Goal: Information Seeking & Learning: Check status

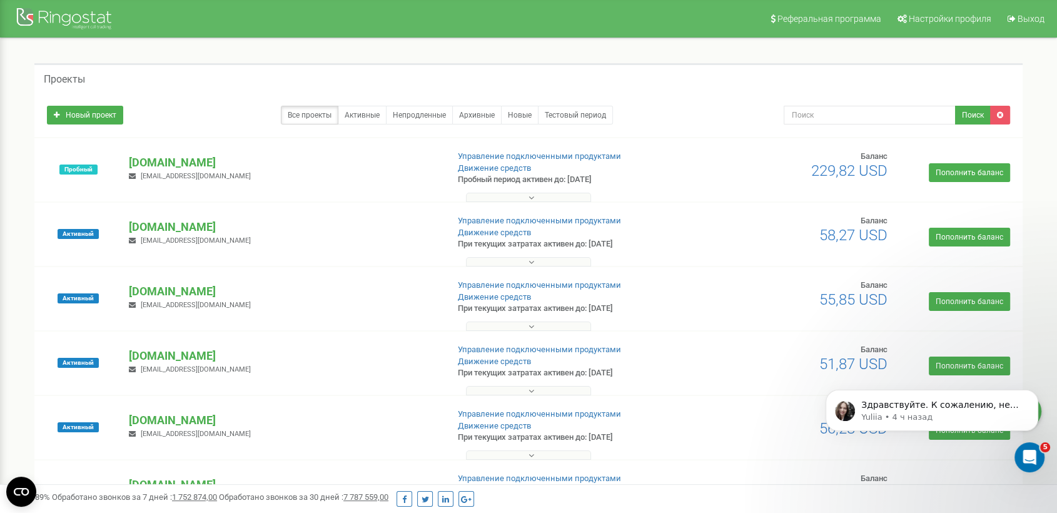
click at [207, 432] on span "a.feoktistov@rostadv.com" at bounding box center [196, 434] width 110 height 8
click at [174, 420] on p "[DOMAIN_NAME]" at bounding box center [283, 420] width 308 height 16
click at [912, 412] on p "Здравствуйте. К сожалению, не получила обратную связь от вас... Подскажите, пож…" at bounding box center [941, 405] width 161 height 13
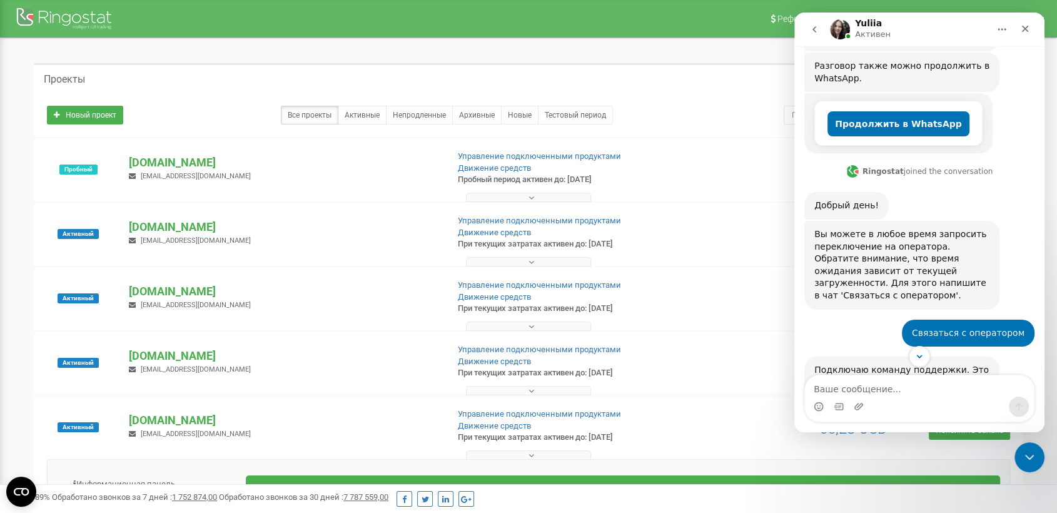
scroll to position [150, 0]
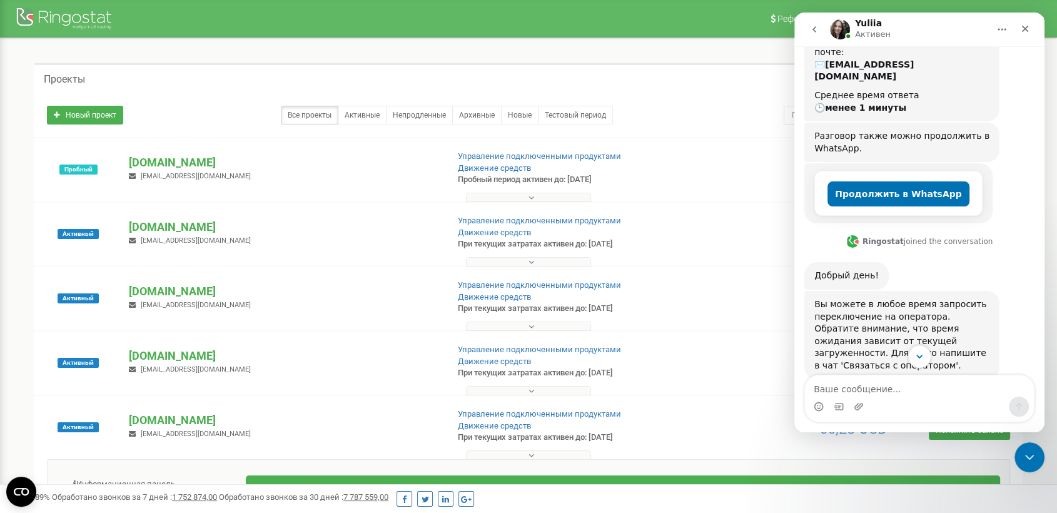
click at [915, 356] on icon "Scroll to bottom" at bounding box center [919, 356] width 11 height 11
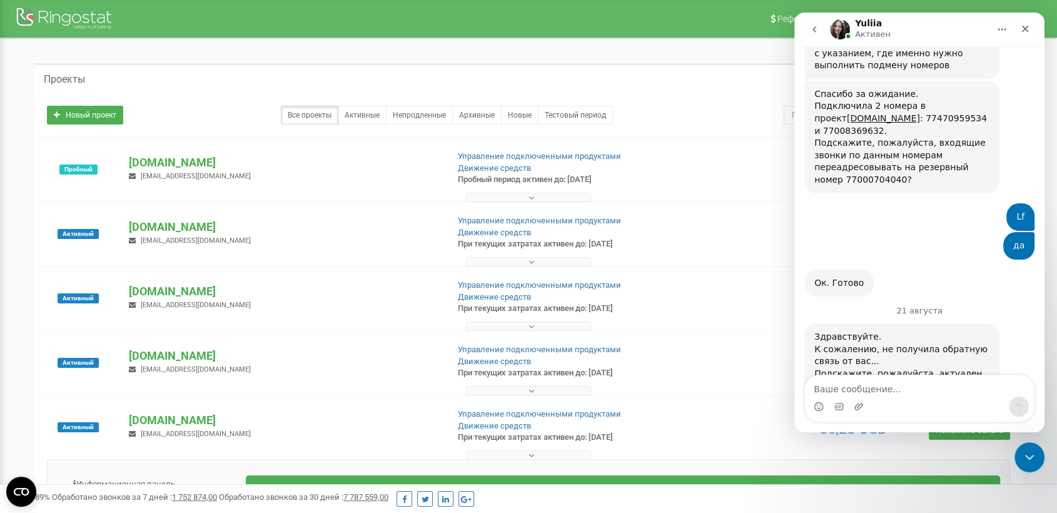
scroll to position [2629, 0]
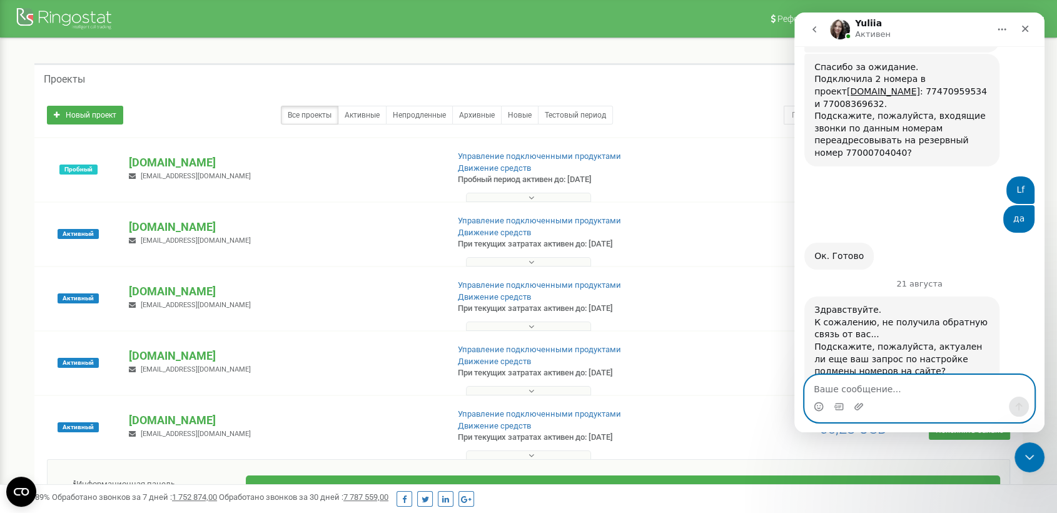
click at [871, 391] on textarea "Ваше сообщение..." at bounding box center [919, 385] width 229 height 21
type textarea "Добрый день"
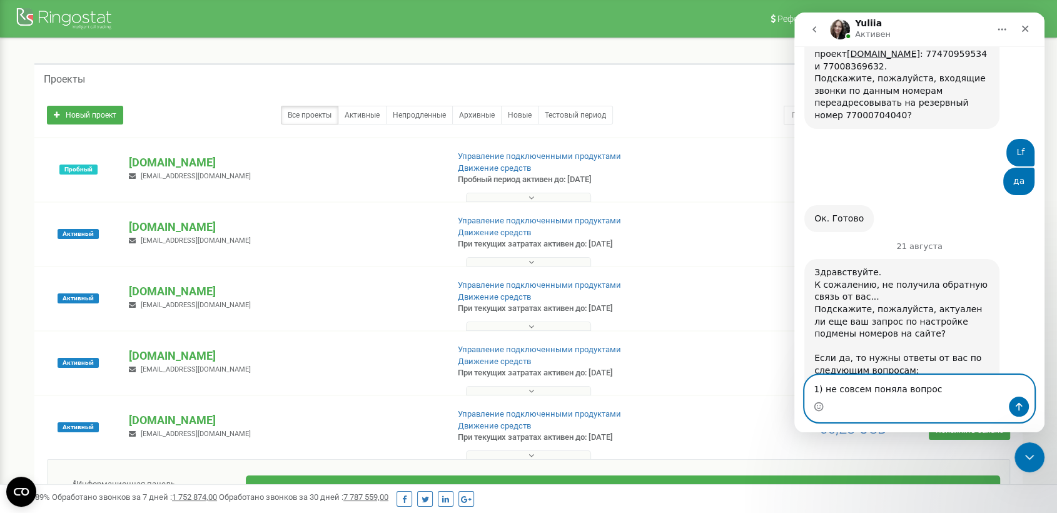
type textarea "1) не совсем поняла вопрос"
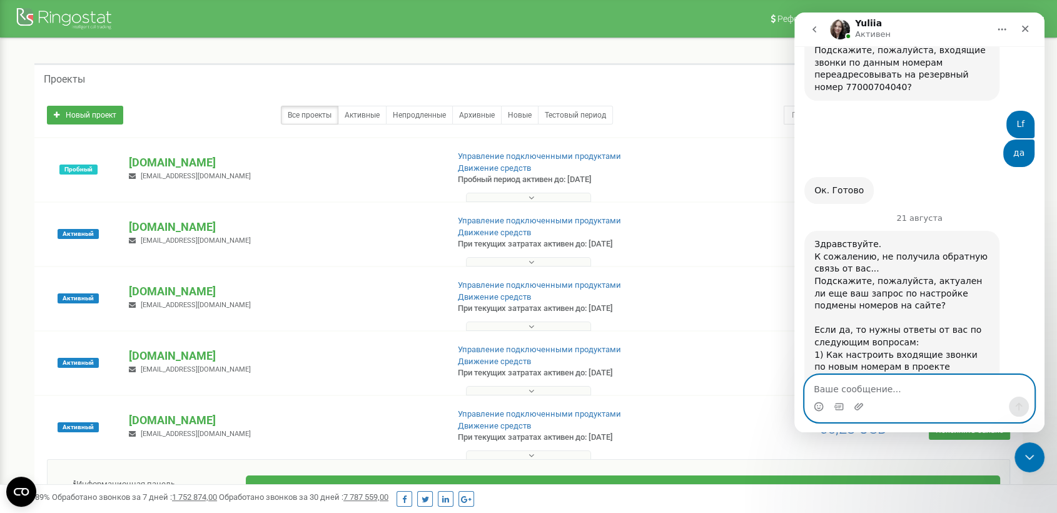
scroll to position [2742, 0]
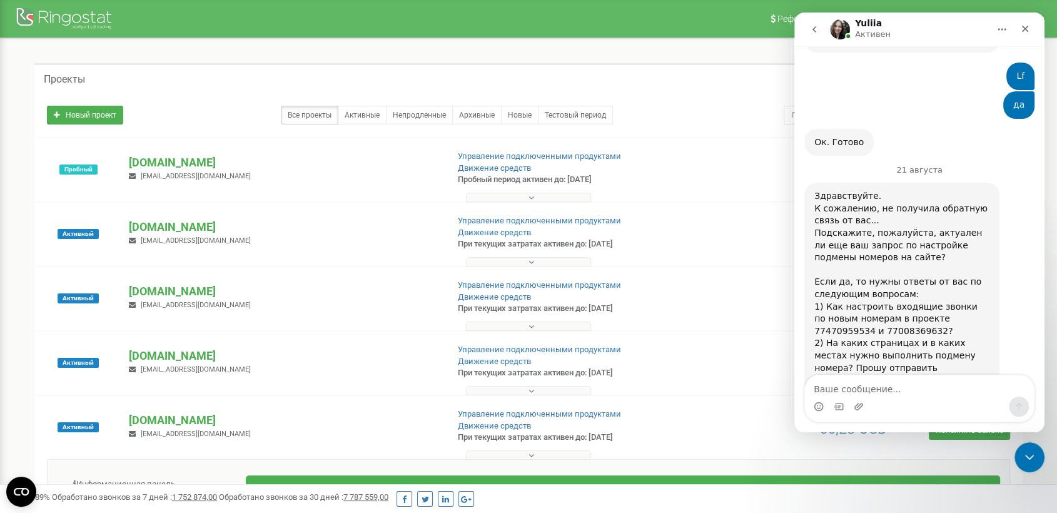
click at [206, 431] on span "a.feoktistov@rostadv.com" at bounding box center [196, 434] width 110 height 8
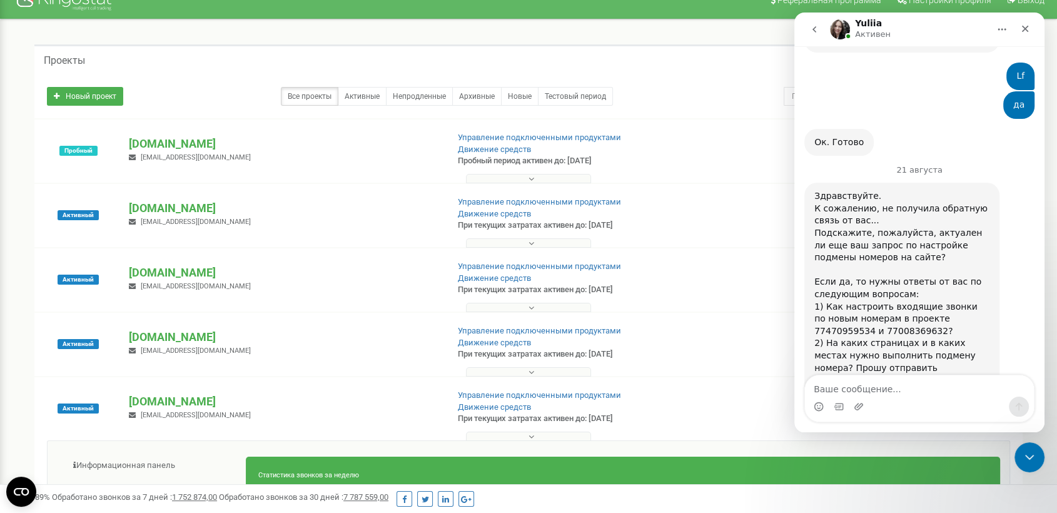
scroll to position [225, 0]
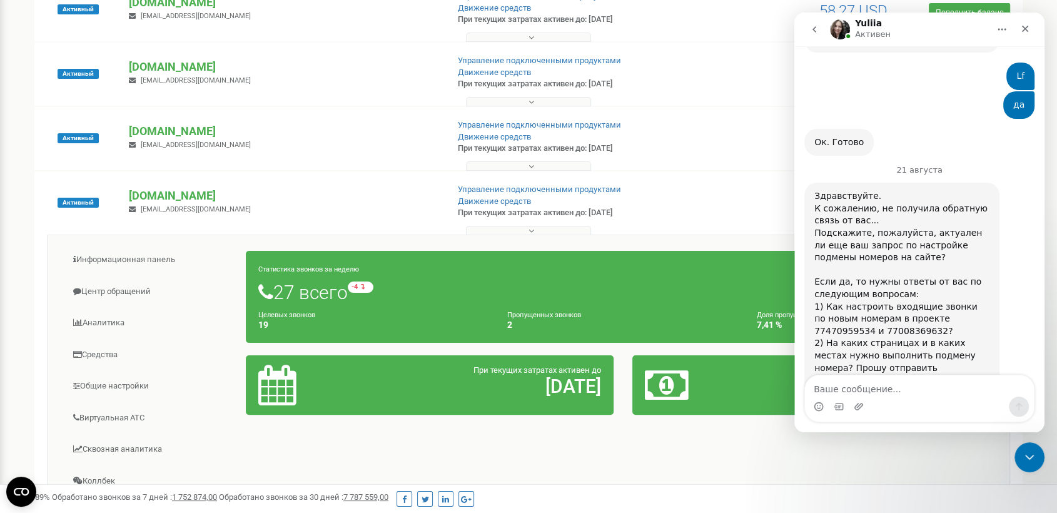
drag, startPoint x: 1066, startPoint y: 78, endPoint x: 216, endPoint y: 133, distance: 851.7
click at [122, 285] on link "Центр обращений" at bounding box center [151, 291] width 189 height 31
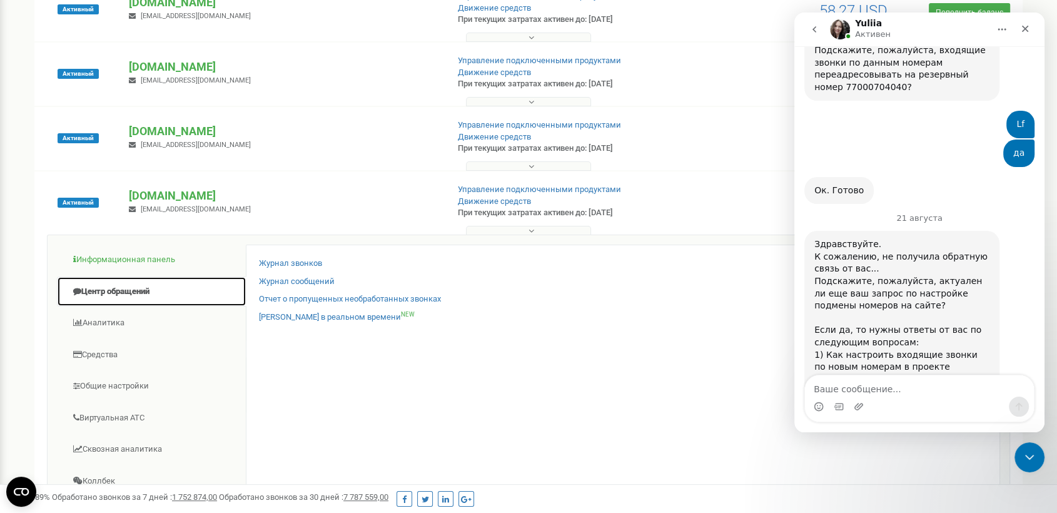
scroll to position [2742, 0]
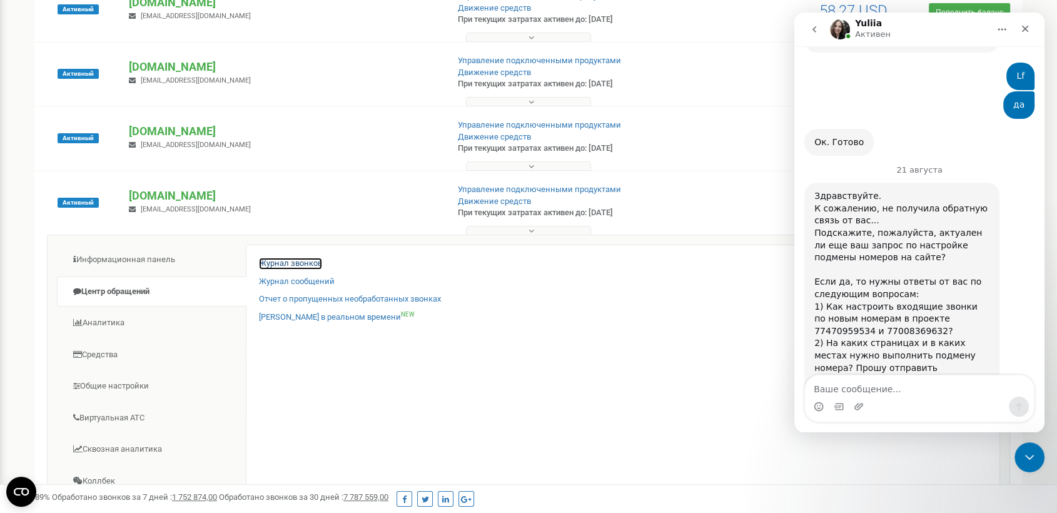
click at [279, 261] on link "Журнал звонков" at bounding box center [290, 264] width 63 height 12
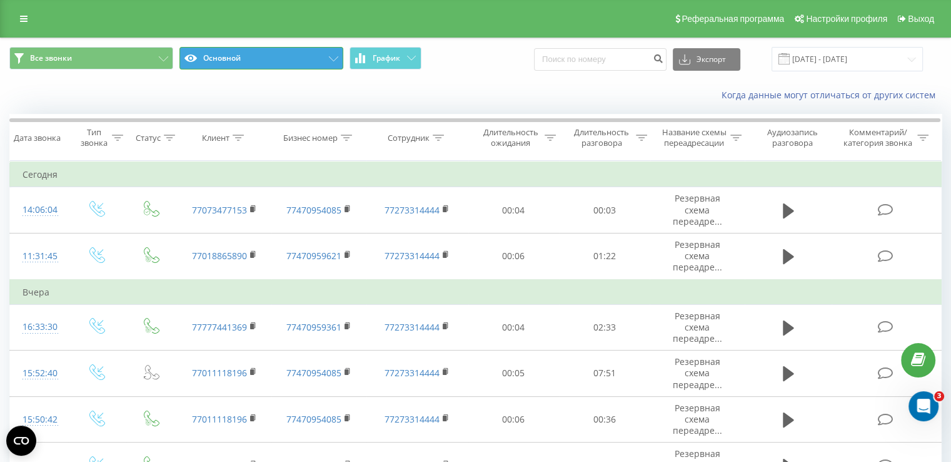
click at [291, 58] on button "Основной" at bounding box center [261, 58] width 164 height 23
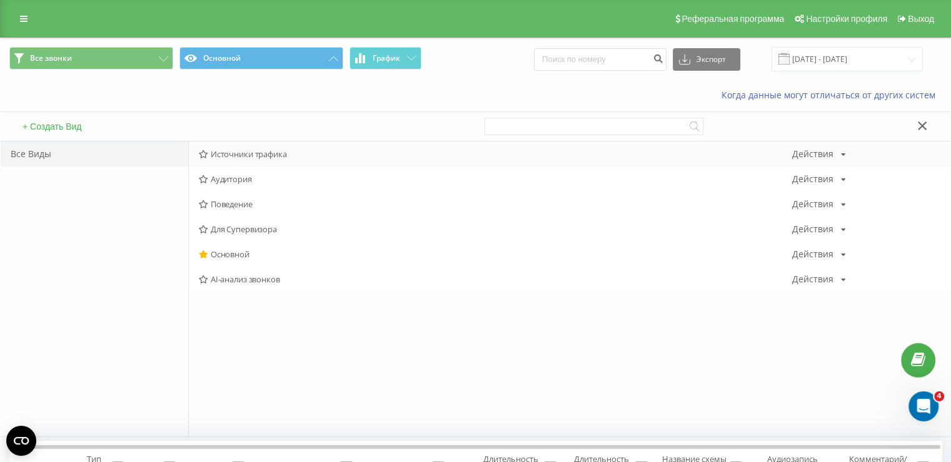
click at [270, 150] on span "Источники трафика" at bounding box center [496, 153] width 594 height 9
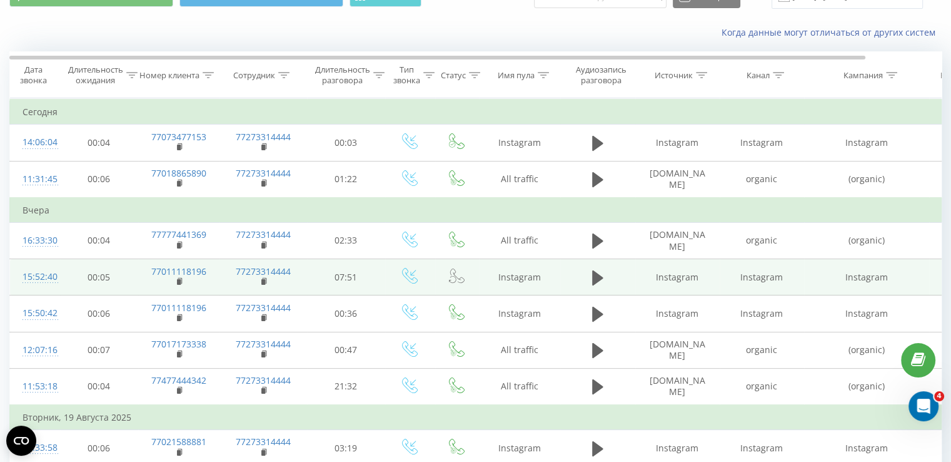
scroll to position [125, 0]
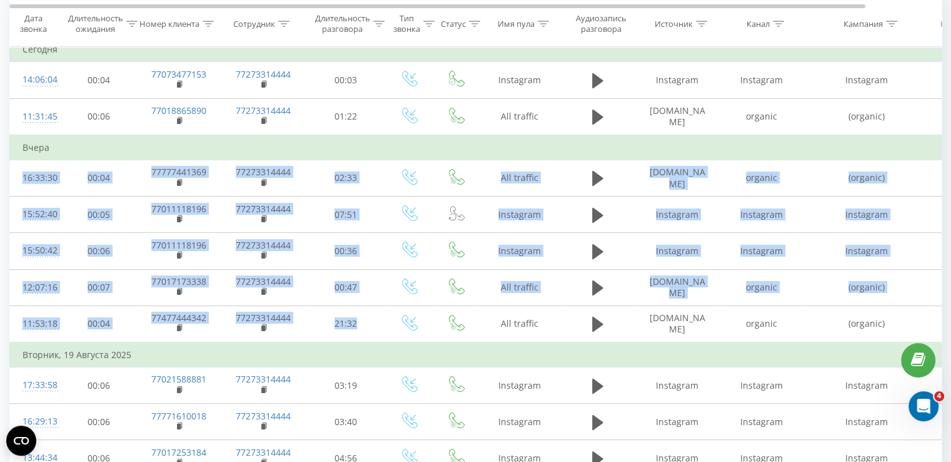
drag, startPoint x: 381, startPoint y: 323, endPoint x: 103, endPoint y: 148, distance: 329.3
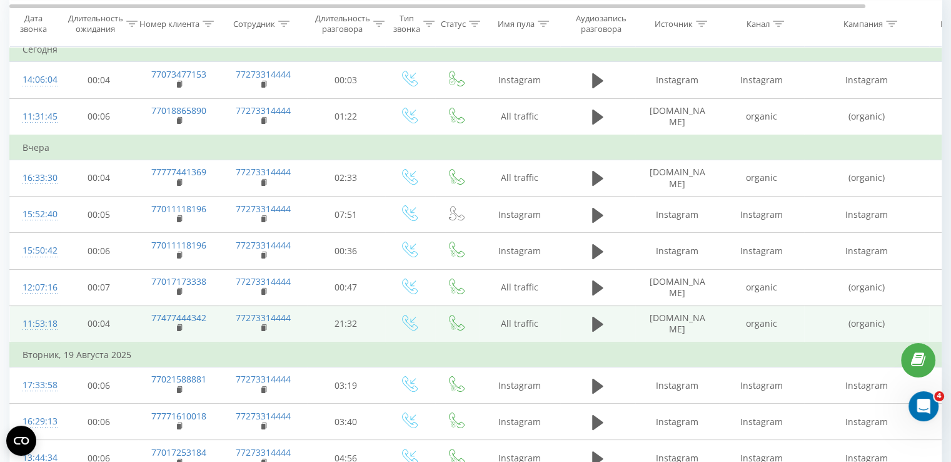
click at [411, 327] on icon at bounding box center [410, 323] width 16 height 16
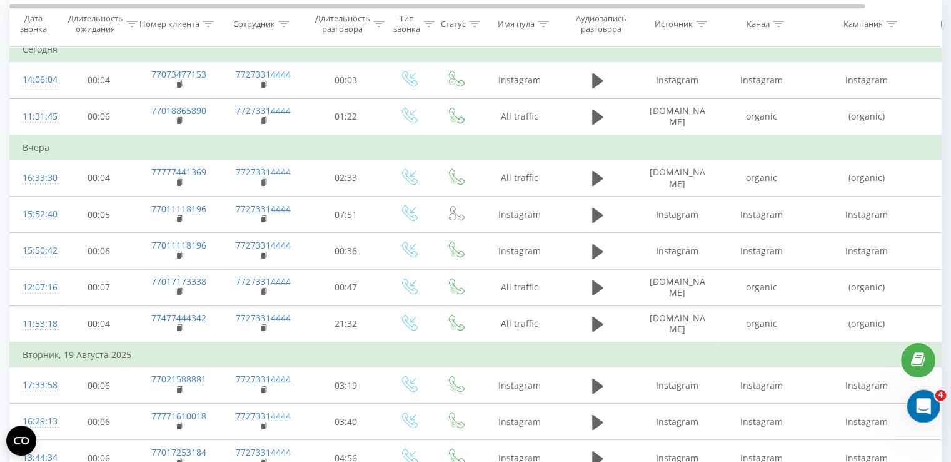
click at [920, 400] on icon "Открыть службу сообщений Intercom" at bounding box center [922, 404] width 21 height 21
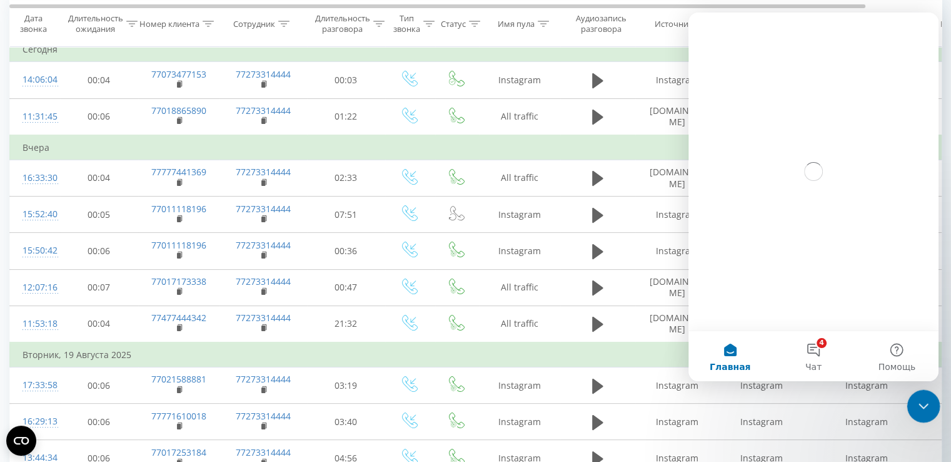
scroll to position [0, 0]
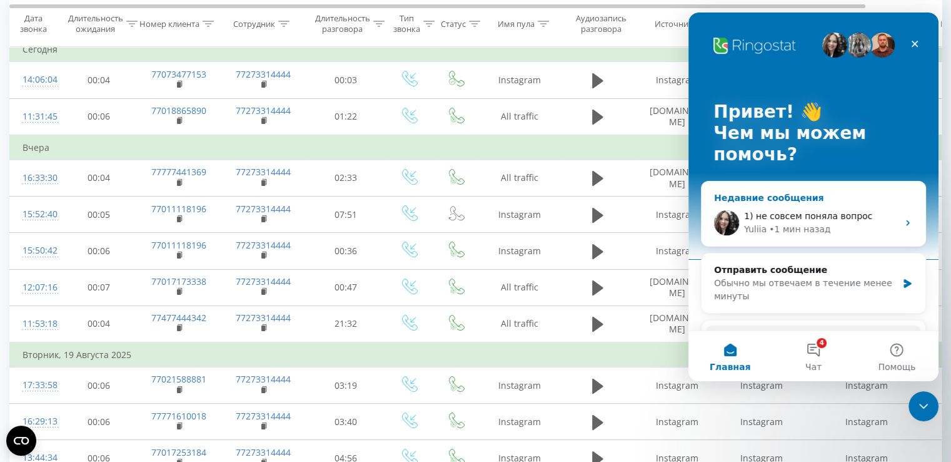
click at [794, 216] on span "1) не совсем поняла вопрос" at bounding box center [808, 216] width 128 height 10
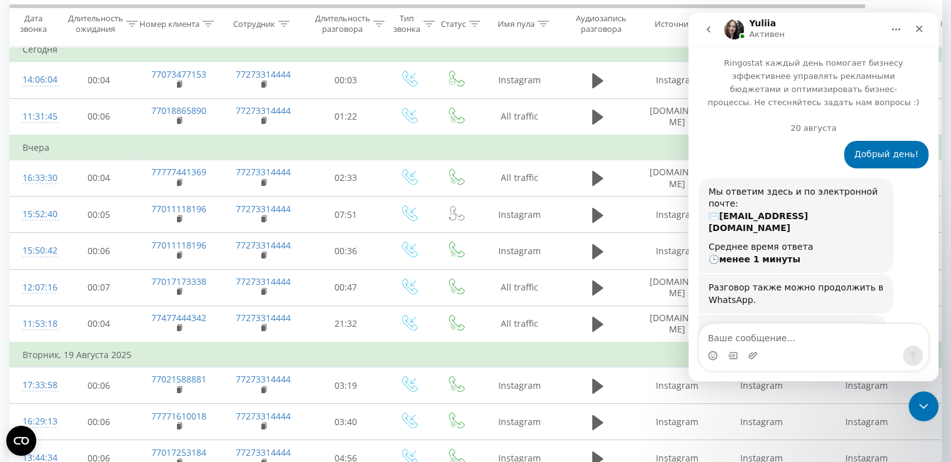
scroll to position [2794, 0]
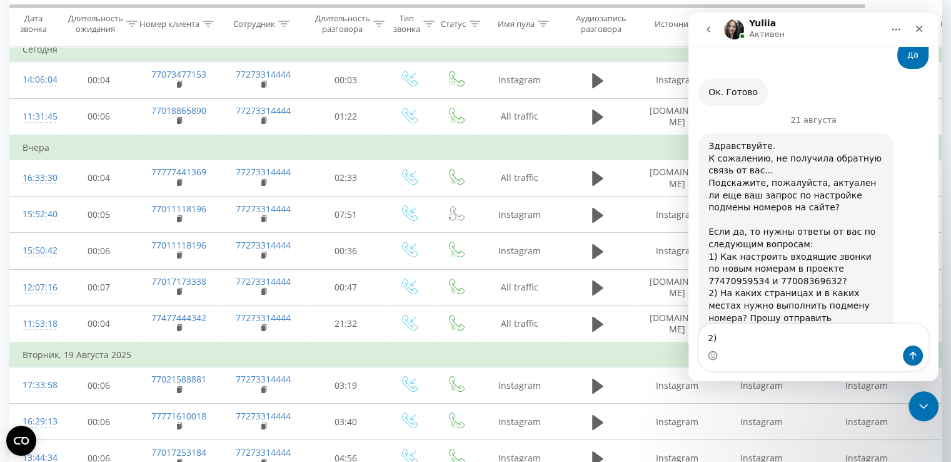
type textarea "2)"
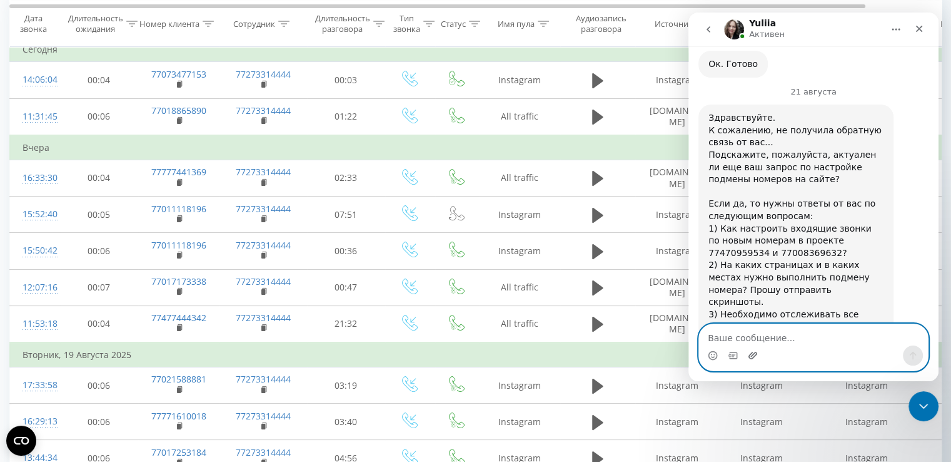
click at [755, 357] on icon "Добавить вложение" at bounding box center [753, 355] width 10 height 10
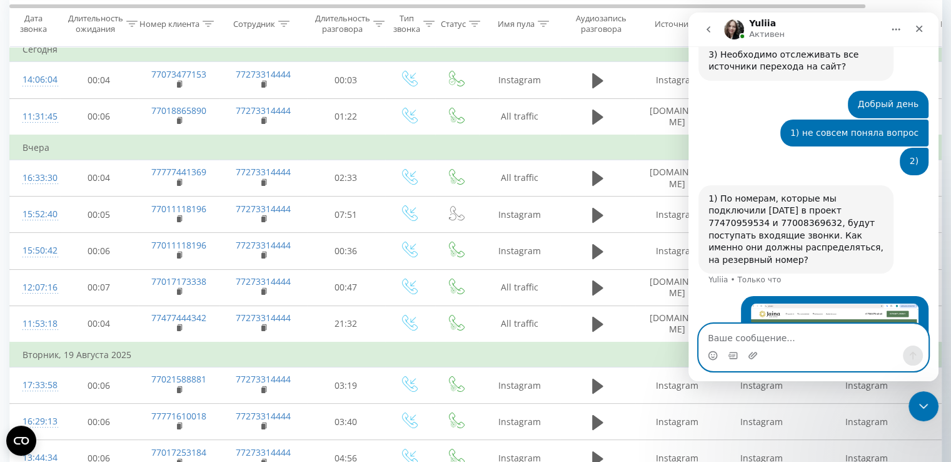
scroll to position [3019, 0]
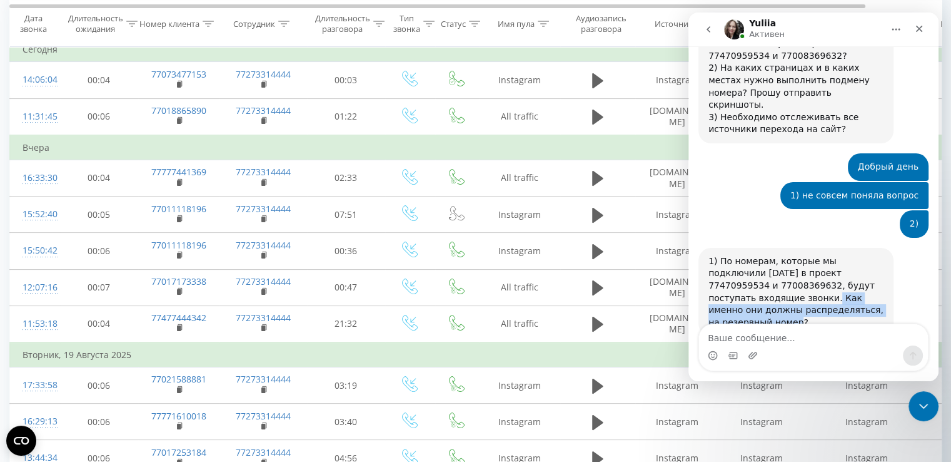
drag, startPoint x: 866, startPoint y: 123, endPoint x: 742, endPoint y: 116, distance: 124.7
click at [742, 255] on div "1) По номерам, которые мы подключили вчера в проект 77470959534 и 77008369632, …" at bounding box center [796, 292] width 175 height 74
copy div "Как именно они должны распределяться, на резервный номер?"
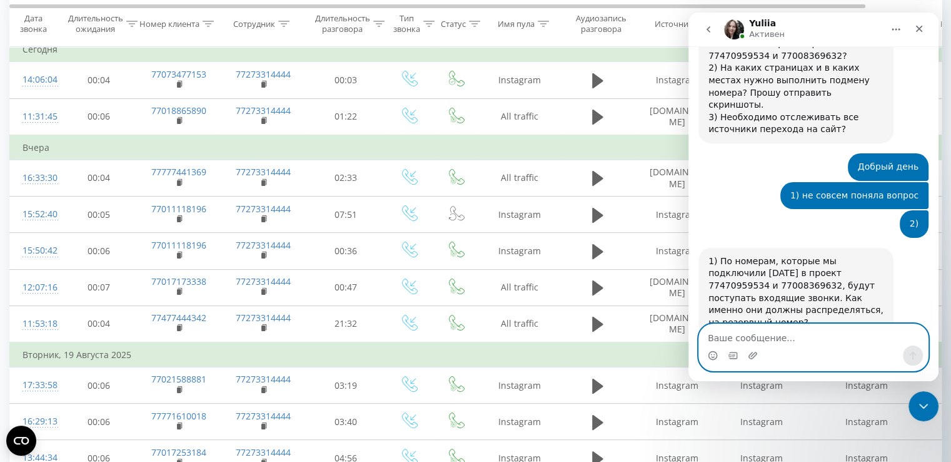
click at [772, 339] on textarea "Ваше сообщение..." at bounding box center [813, 334] width 229 height 21
paste textarea "Как именно они должны распределяться, на резервный номер?"
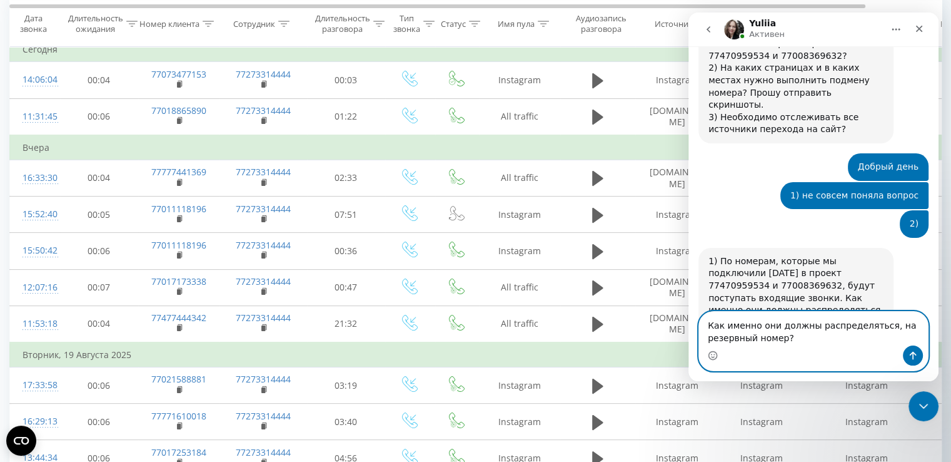
scroll to position [3094, 0]
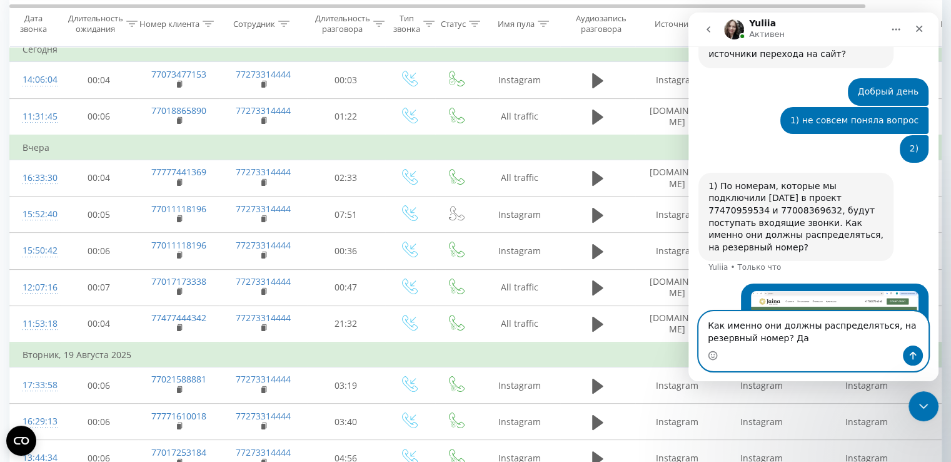
type textarea "Как именно они должны распределяться, на резервный номер? Да"
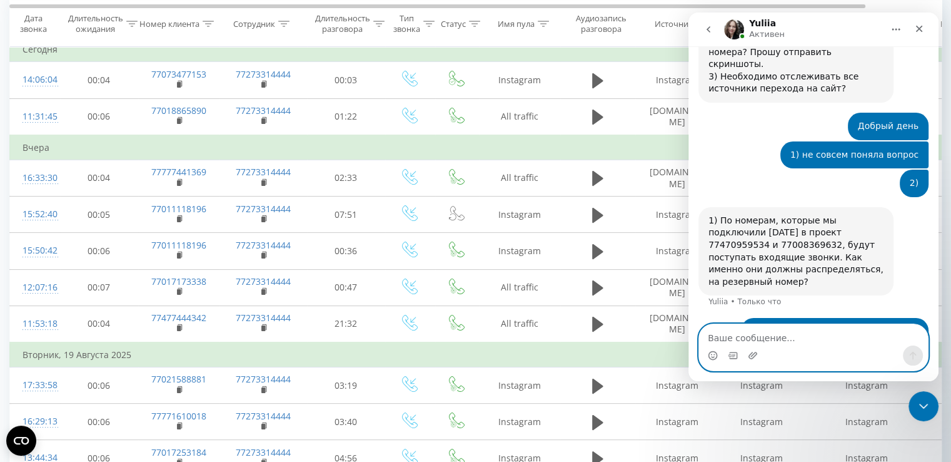
scroll to position [2872, 0]
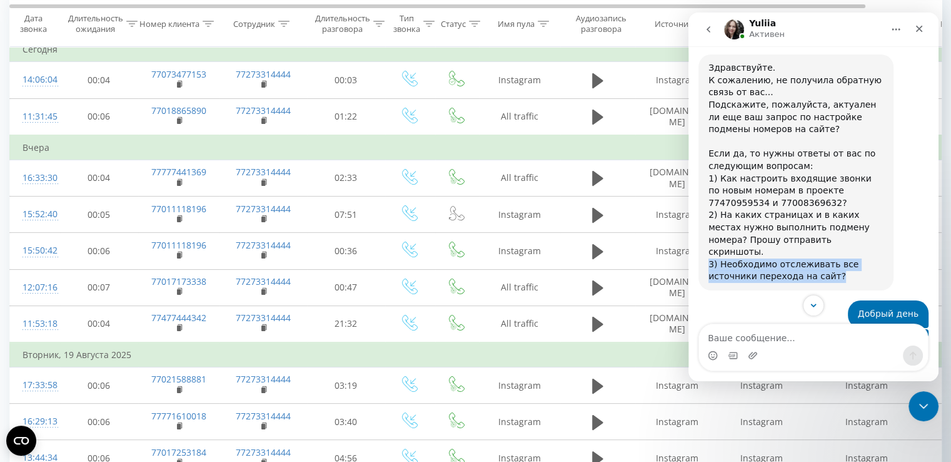
drag, startPoint x: 799, startPoint y: 93, endPoint x: 710, endPoint y: 81, distance: 89.7
click at [710, 81] on div "Здравствуйте. К сожалению, не получила обратную связь от вас... Подскажите, пож…" at bounding box center [796, 172] width 175 height 221
copy div "3) Необходимо отслеживать все источники перехода на сайт?"
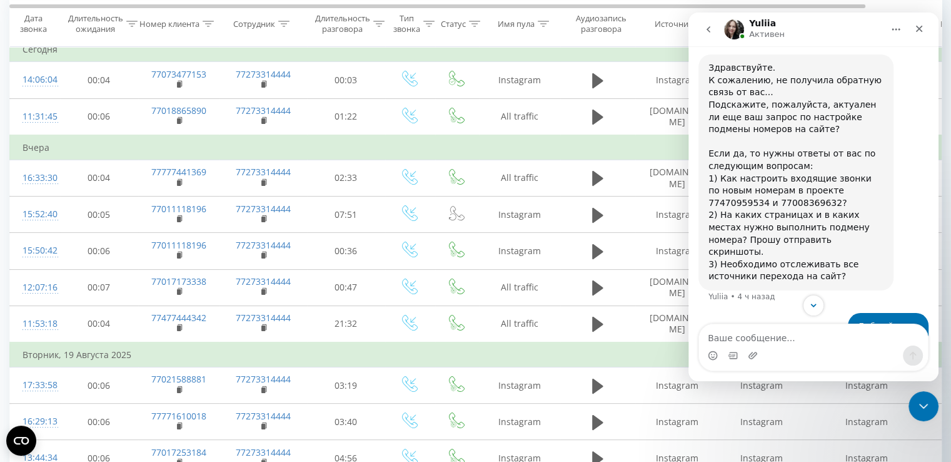
click at [742, 350] on div "Мессенджер Intercom" at bounding box center [813, 355] width 229 height 20
click at [739, 344] on textarea "Ваше сообщение..." at bounding box center [813, 334] width 229 height 21
type textarea "3) да"
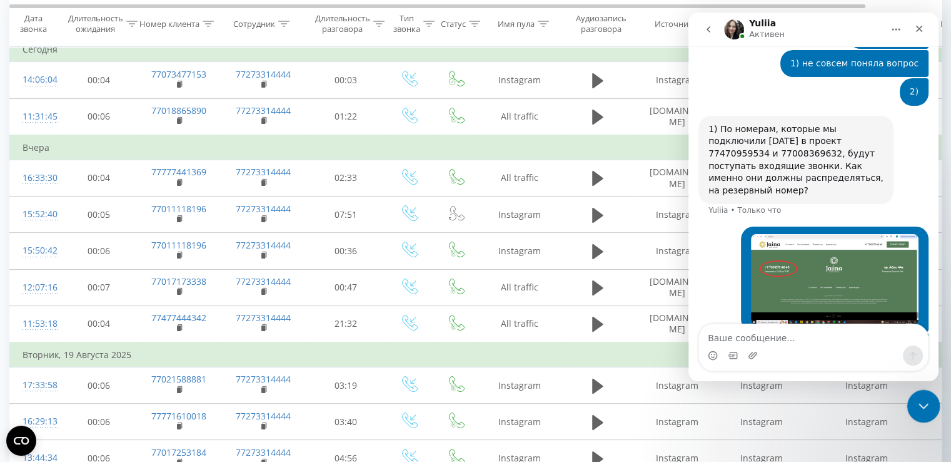
click at [921, 406] on icon "Закрыть службу сообщений Intercom" at bounding box center [921, 404] width 15 height 15
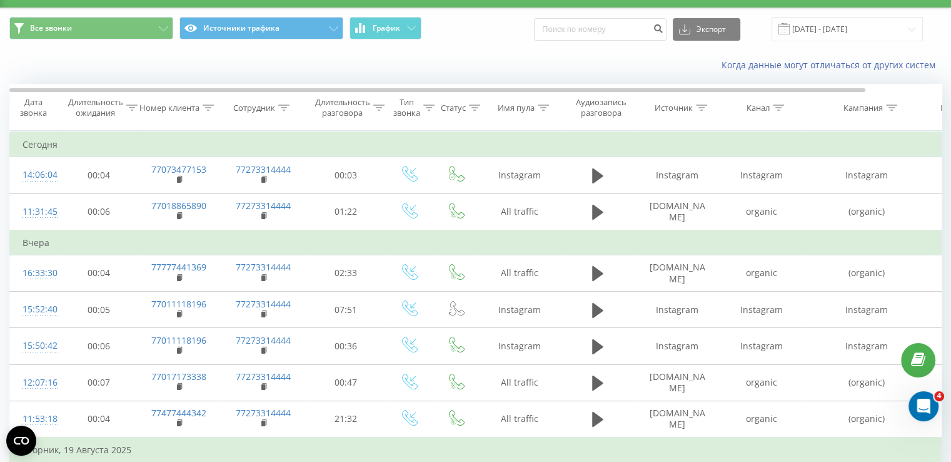
scroll to position [0, 0]
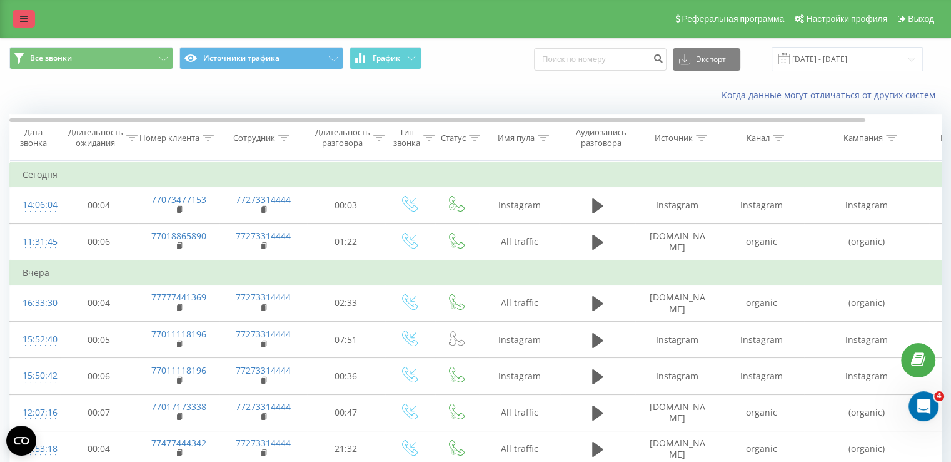
click at [16, 20] on link at bounding box center [24, 19] width 23 height 18
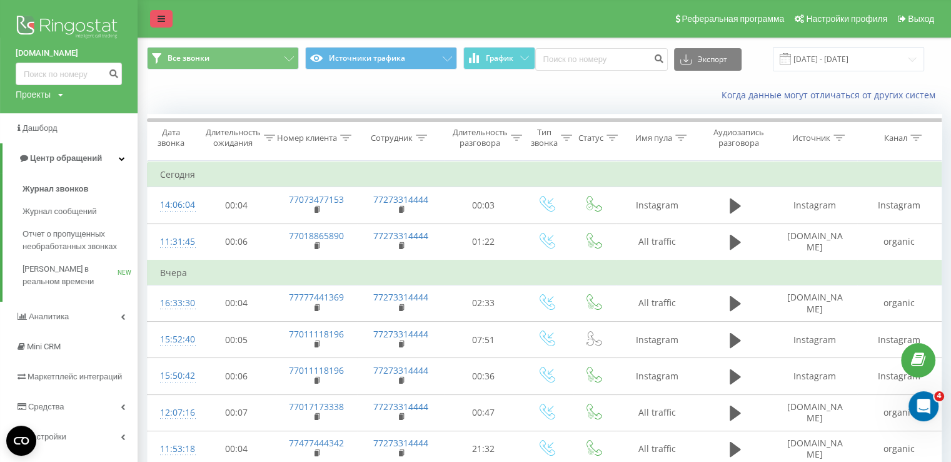
scroll to position [3199, 0]
click at [49, 28] on img at bounding box center [69, 28] width 106 height 31
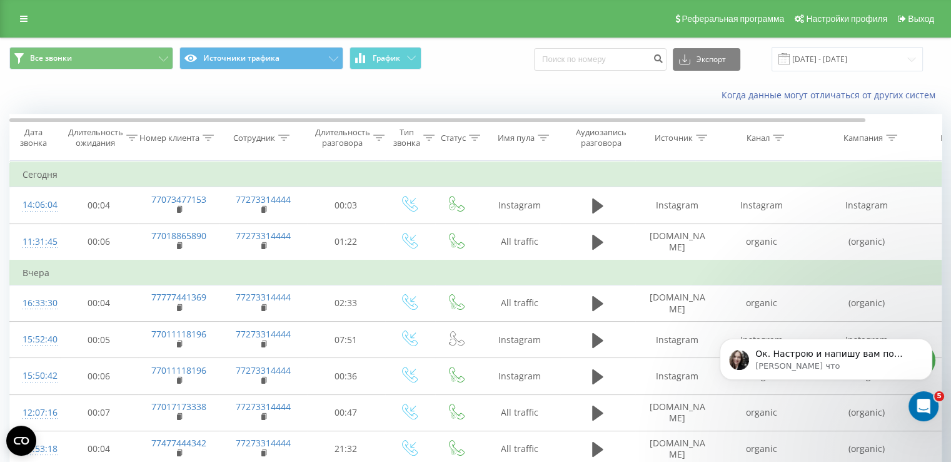
scroll to position [64, 0]
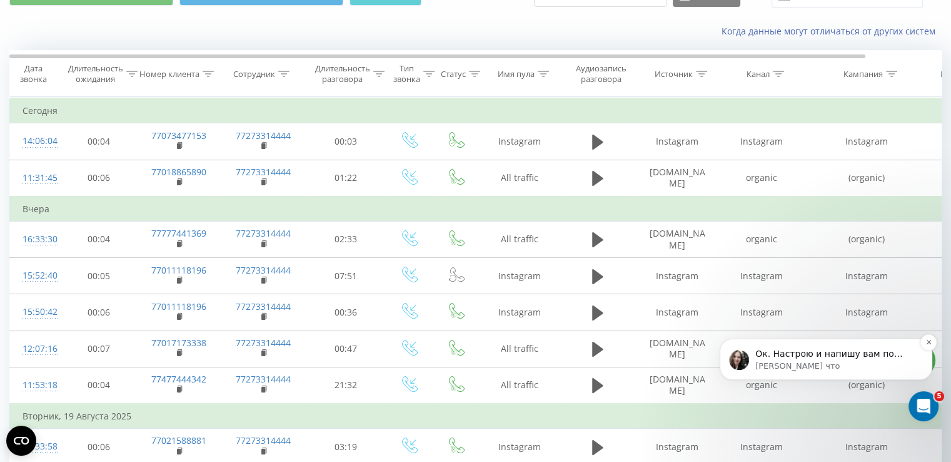
click at [866, 362] on p "Yuliia • Только что" at bounding box center [835, 365] width 161 height 11
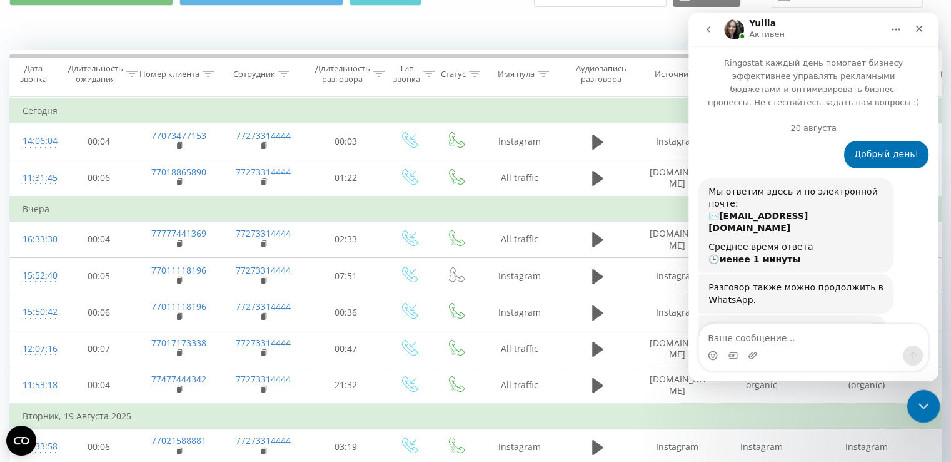
scroll to position [80, 0]
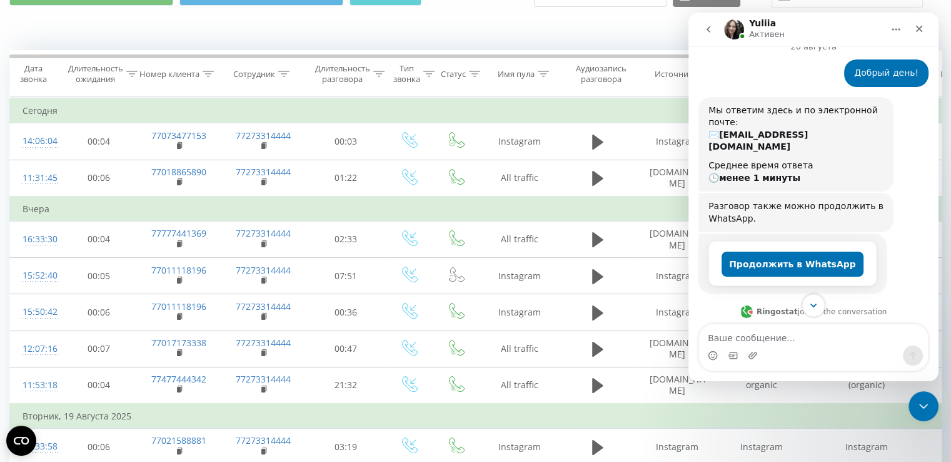
click at [819, 301] on button "Scroll to bottom" at bounding box center [813, 304] width 23 height 23
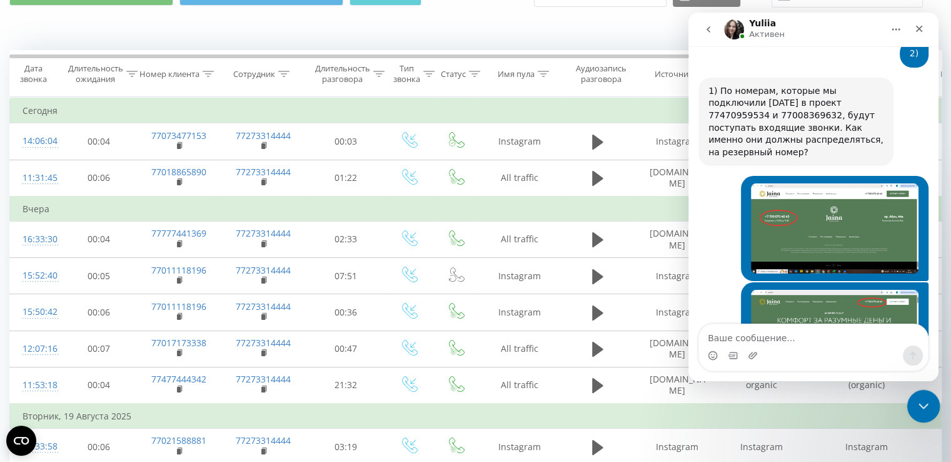
click at [921, 400] on icon "Закрыть службу сообщений Intercom" at bounding box center [921, 404] width 15 height 15
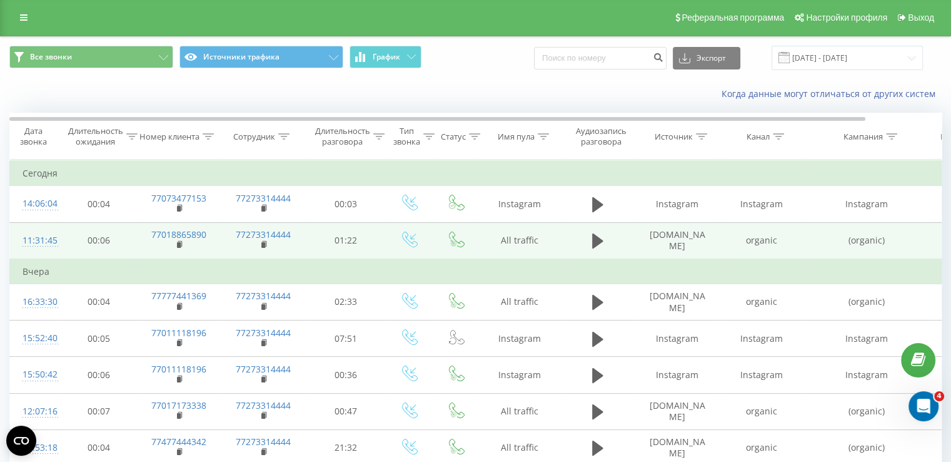
scroll to position [0, 0]
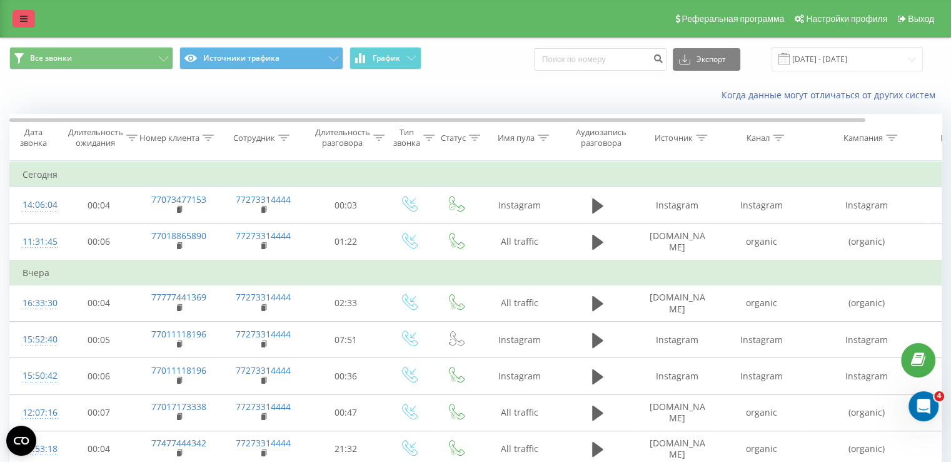
click at [23, 18] on icon at bounding box center [24, 18] width 8 height 9
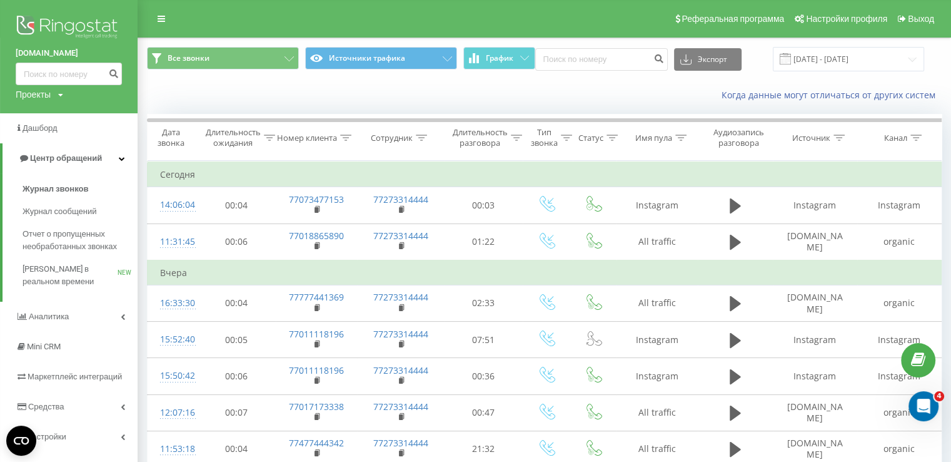
click at [44, 48] on link "[DOMAIN_NAME]" at bounding box center [69, 53] width 106 height 13
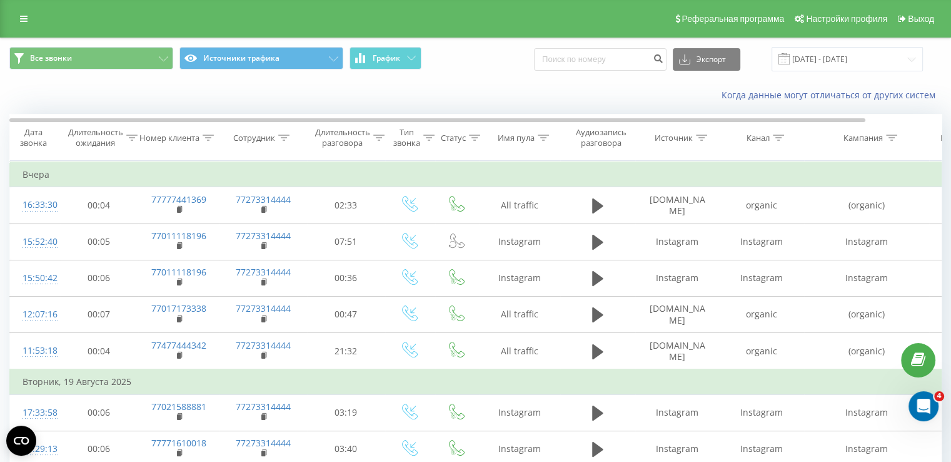
click at [11, 18] on div "Реферальная программа Настройки профиля Выход" at bounding box center [475, 19] width 951 height 38
click at [23, 15] on icon at bounding box center [24, 18] width 8 height 9
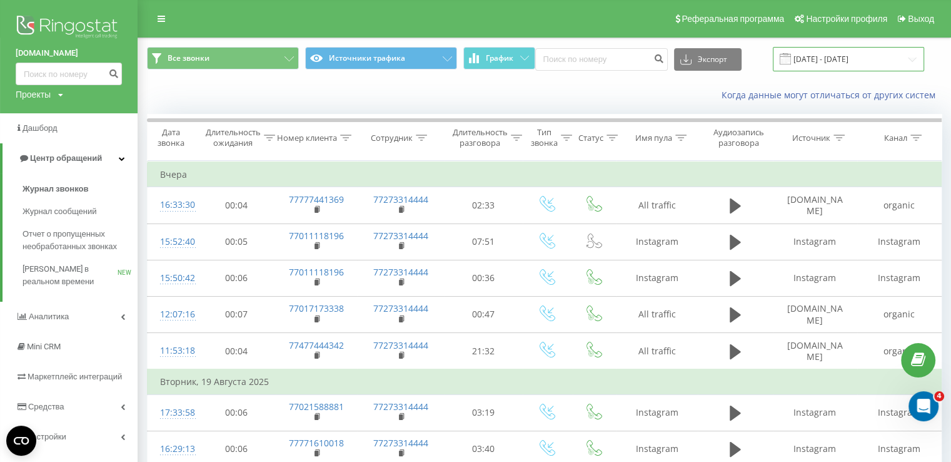
click at [842, 58] on input "[DATE] - [DATE]" at bounding box center [848, 59] width 151 height 24
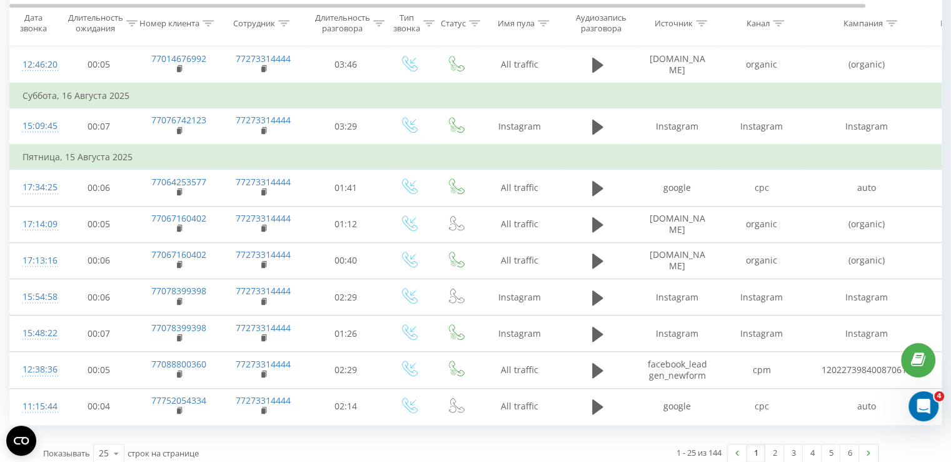
scroll to position [822, 0]
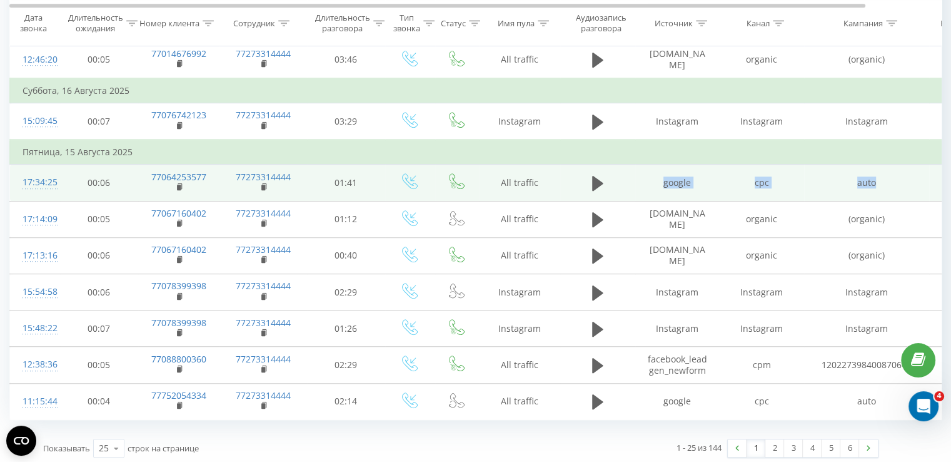
drag, startPoint x: 656, startPoint y: 173, endPoint x: 889, endPoint y: 178, distance: 232.7
click at [889, 178] on tr "17:34:25 00:06 77064253577 77273314444 01:41 All traffic google cpc auto etasa …" at bounding box center [516, 182] width 1013 height 36
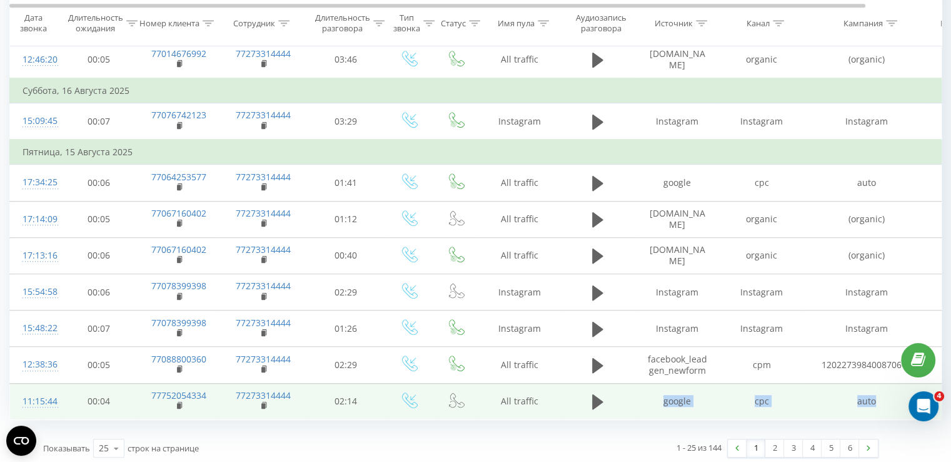
drag, startPoint x: 688, startPoint y: 394, endPoint x: 876, endPoint y: 390, distance: 188.3
click at [876, 390] on tr "11:15:44 00:04 77752054334 77273314444 02:14 All traffic google cpc auto etasa …" at bounding box center [516, 401] width 1013 height 36
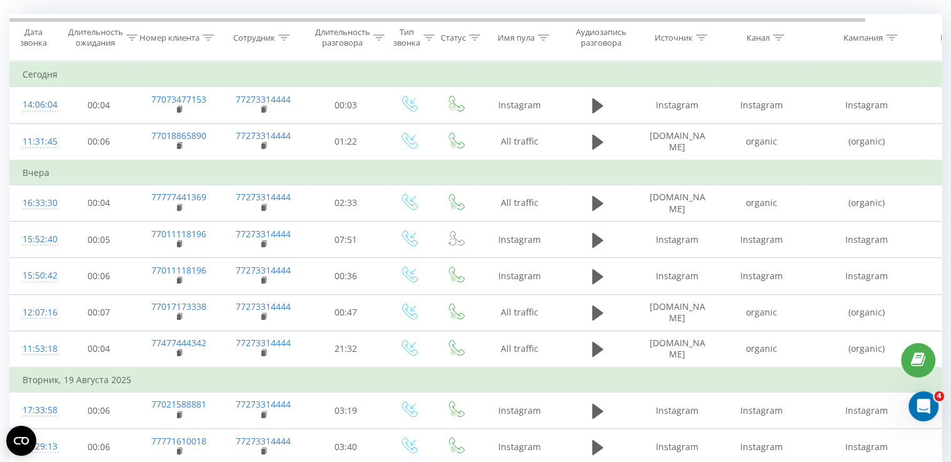
scroll to position [0, 0]
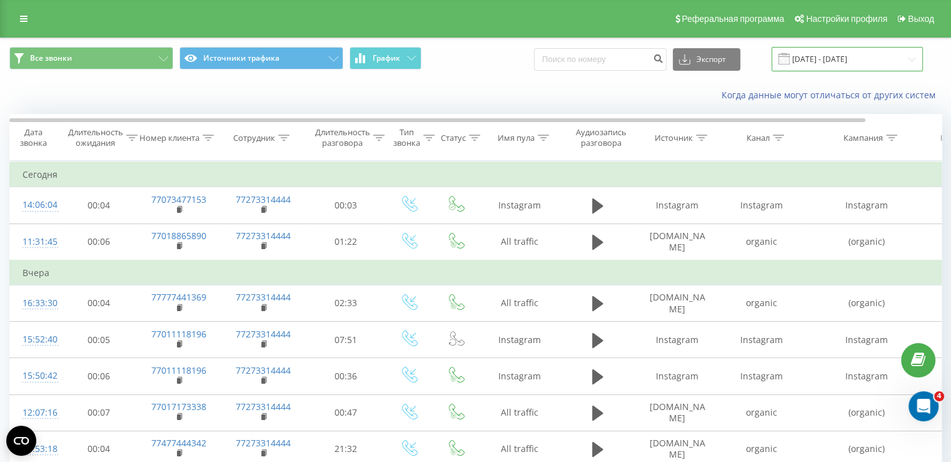
click at [836, 51] on input "[DATE] - [DATE]" at bounding box center [847, 59] width 151 height 24
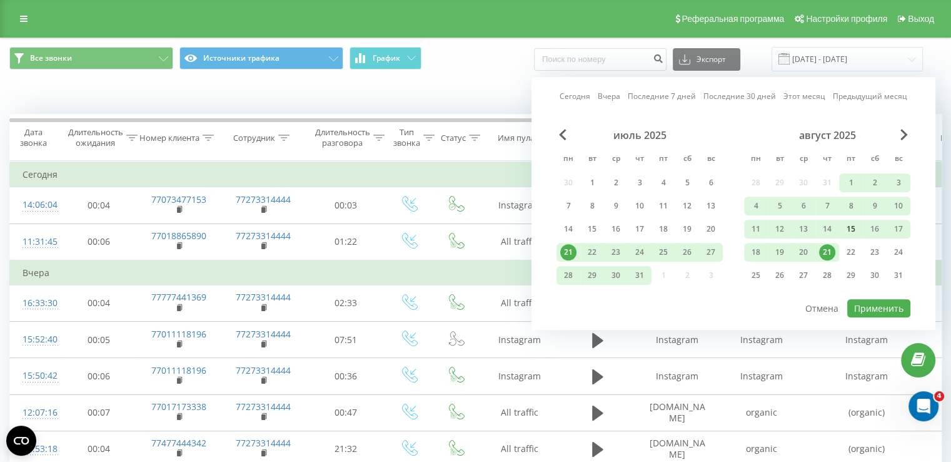
click at [856, 231] on div "15" at bounding box center [851, 229] width 16 height 16
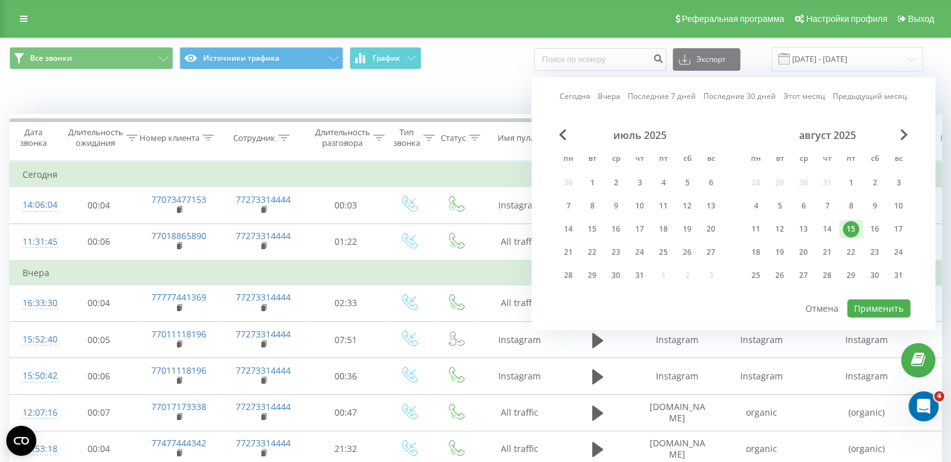
click at [856, 231] on div "15" at bounding box center [851, 229] width 16 height 16
click at [877, 305] on button "Применить" at bounding box center [878, 308] width 63 height 18
type input "15.08.2025 - 15.08.2025"
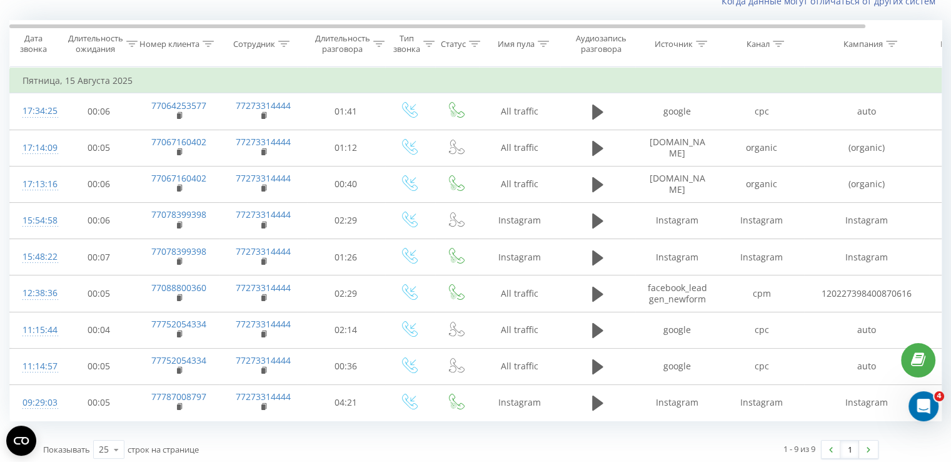
scroll to position [98, 0]
